Goal: Navigation & Orientation: Find specific page/section

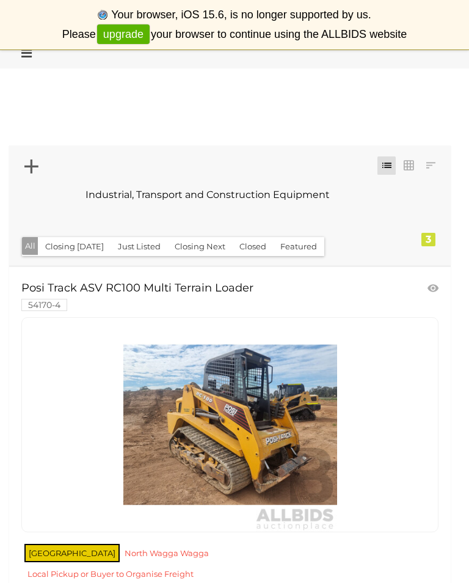
click at [31, 246] on button "All" at bounding box center [30, 246] width 17 height 18
click at [435, 167] on link at bounding box center [431, 165] width 18 height 18
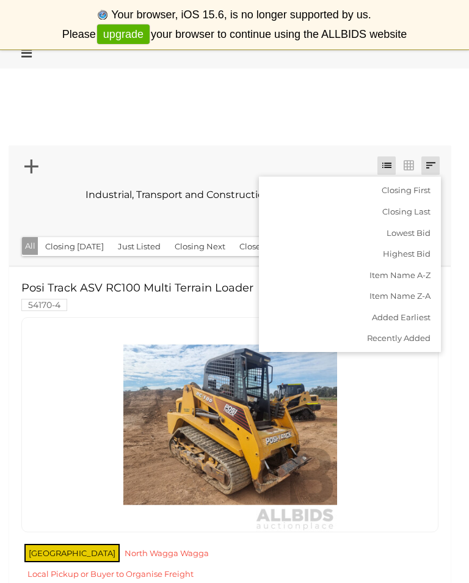
click at [430, 175] on div at bounding box center [234, 291] width 469 height 583
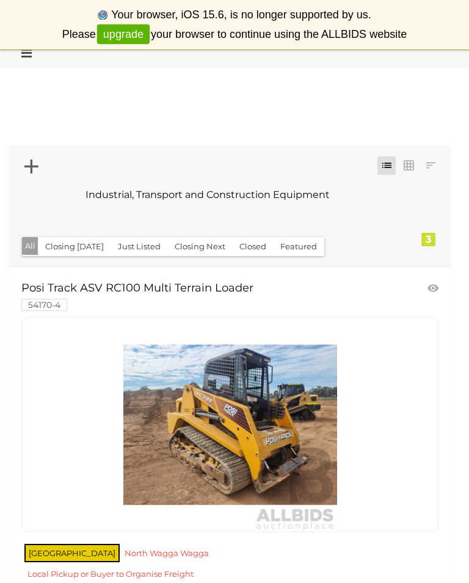
click at [383, 179] on div at bounding box center [230, 167] width 424 height 25
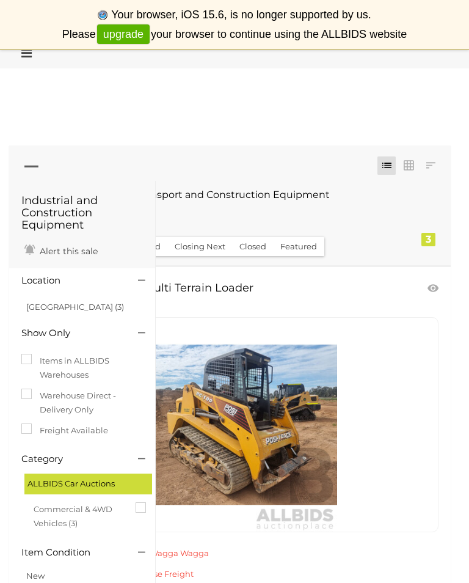
click at [48, 485] on div "ALLBIDS Car Auctions" at bounding box center [88, 484] width 128 height 20
click at [42, 480] on div "ALLBIDS Car Auctions" at bounding box center [88, 484] width 128 height 20
click at [48, 486] on div "ALLBIDS Car Auctions" at bounding box center [88, 484] width 128 height 20
click at [57, 482] on div "ALLBIDS Car Auctions" at bounding box center [88, 484] width 128 height 20
click at [29, 496] on div "Commercial & 4WD Vehicles (3)" at bounding box center [86, 518] width 131 height 44
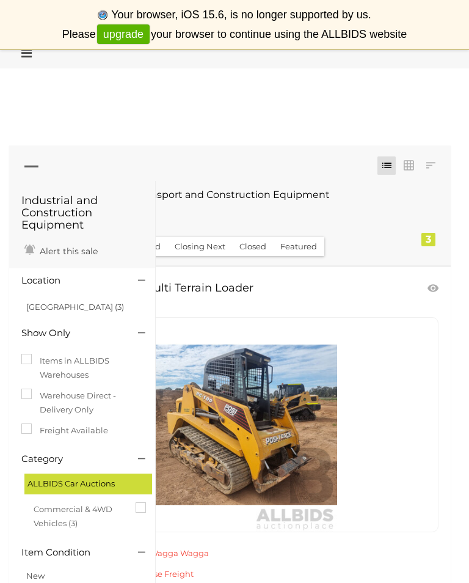
scroll to position [1, 0]
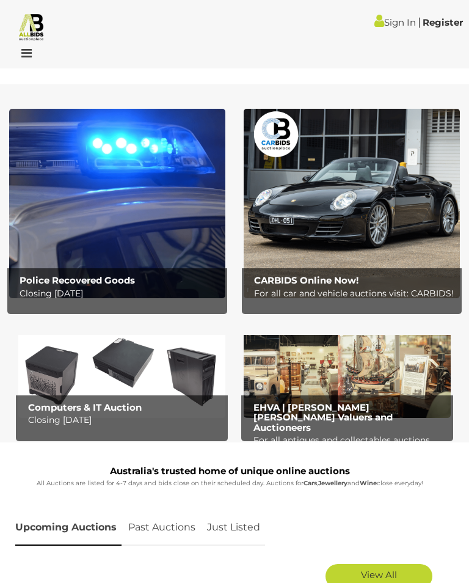
click at [399, 220] on img at bounding box center [352, 203] width 216 height 189
click at [41, 241] on img at bounding box center [117, 203] width 216 height 189
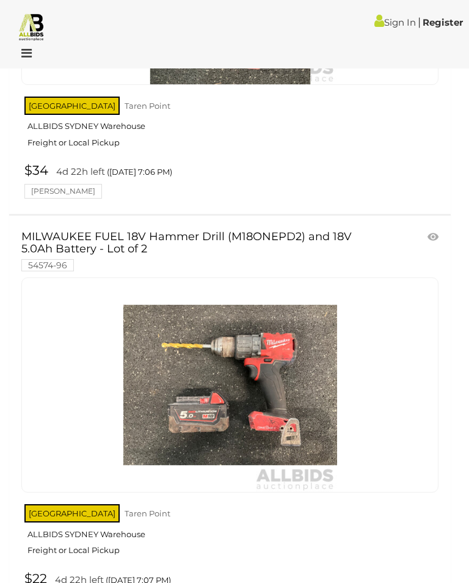
scroll to position [2972, 0]
